Goal: Complete application form

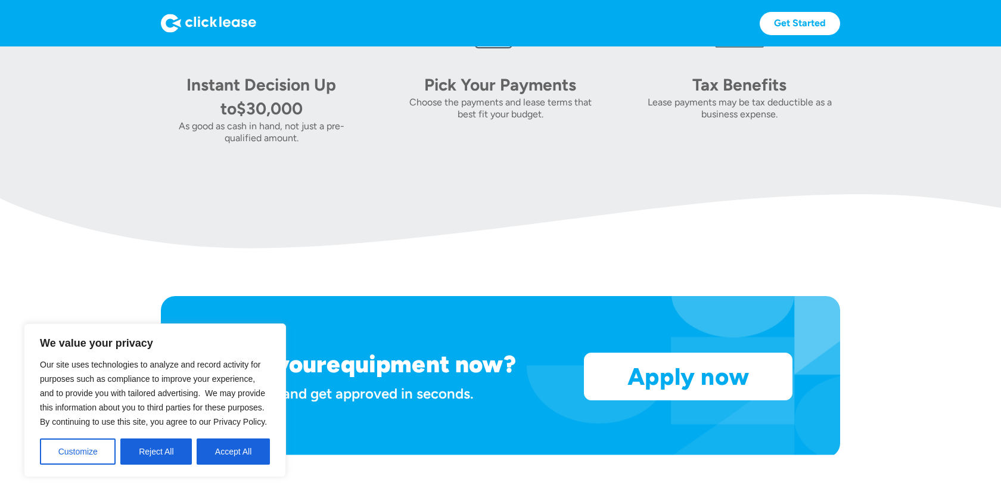
scroll to position [1383, 0]
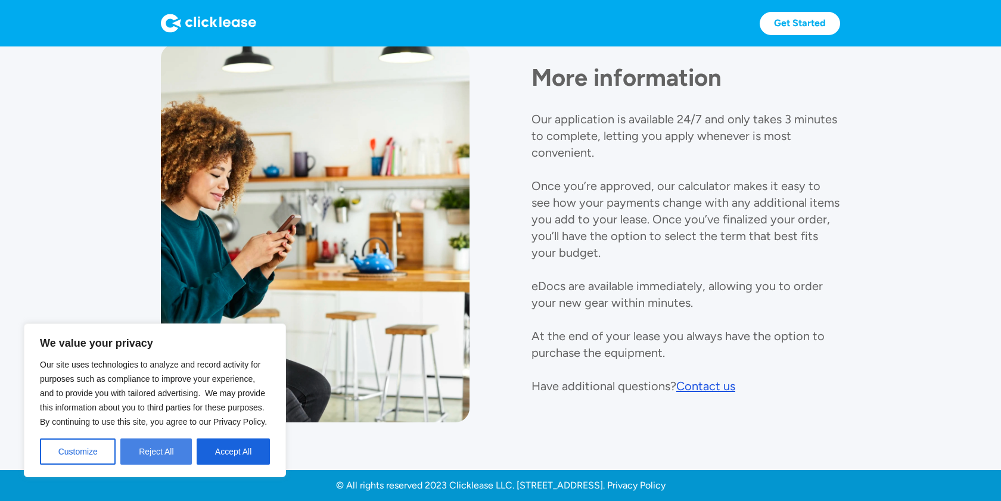
click at [171, 452] on button "Reject All" at bounding box center [155, 452] width 71 height 26
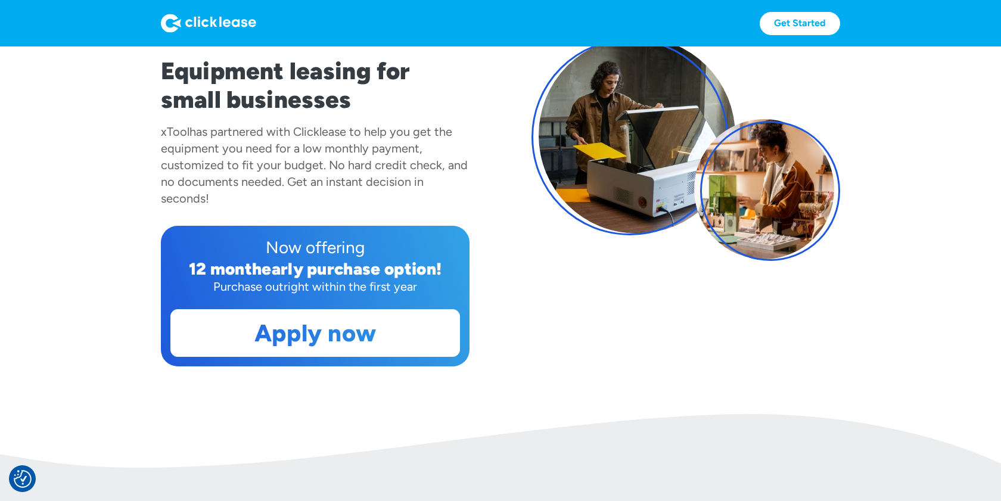
scroll to position [138, 0]
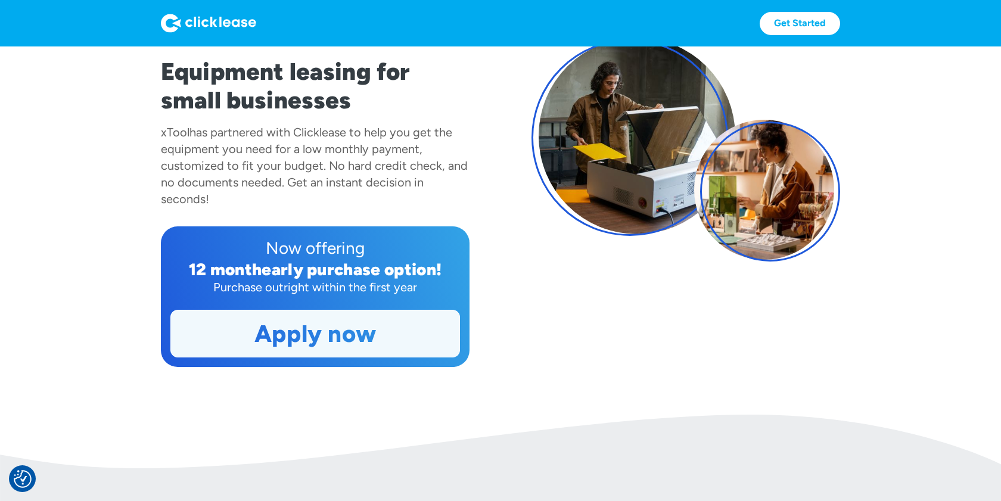
click at [334, 332] on link "Apply now" at bounding box center [315, 333] width 288 height 46
